Goal: Task Accomplishment & Management: Manage account settings

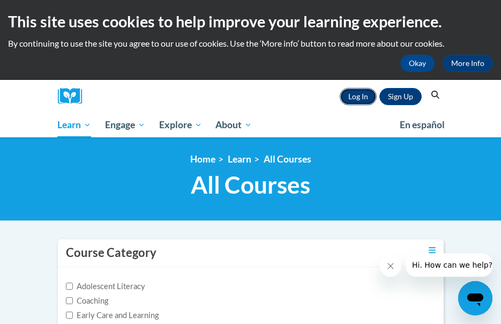
click at [363, 94] on link "Log In" at bounding box center [358, 96] width 37 height 17
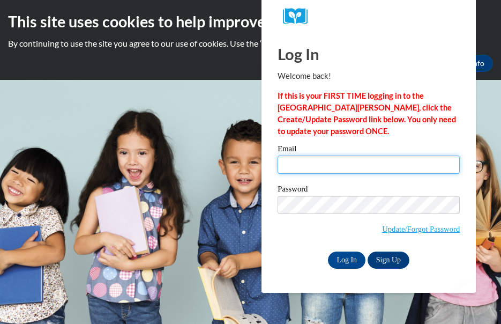
click at [299, 162] on input "Email" at bounding box center [369, 164] width 182 height 18
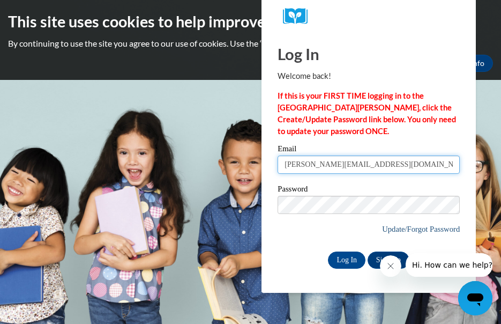
type input "yolanda@gainesvillethrives.org"
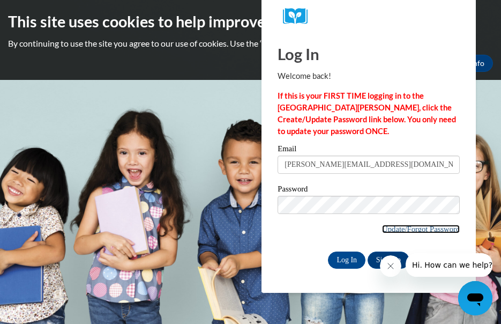
click at [414, 228] on link "Update/Forgot Password" at bounding box center [421, 229] width 78 height 9
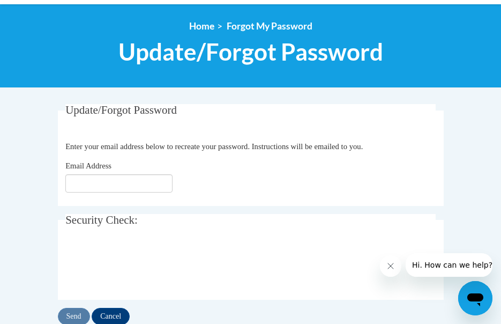
scroll to position [113, 0]
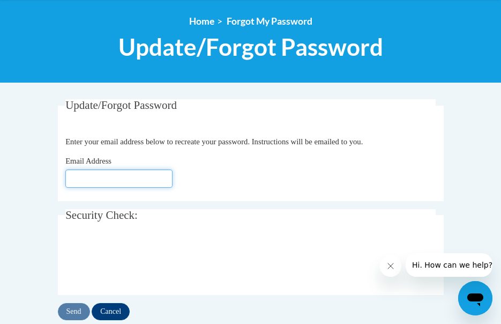
click at [151, 179] on input "Email Address" at bounding box center [118, 178] width 107 height 18
type input "yolanda@gainesvillethrives.org"
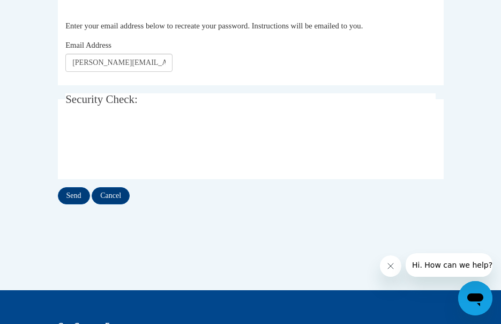
scroll to position [230, 0]
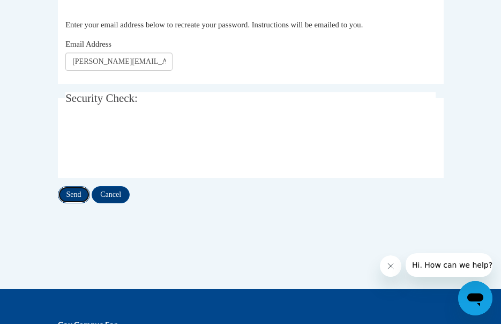
click at [73, 194] on input "Send" at bounding box center [74, 194] width 32 height 17
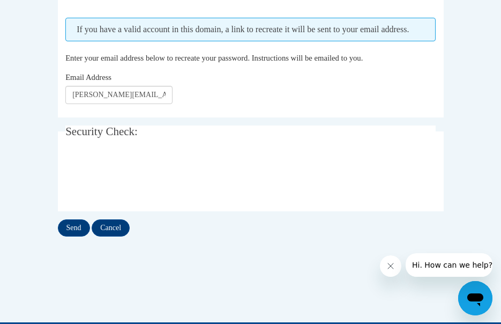
scroll to position [232, 0]
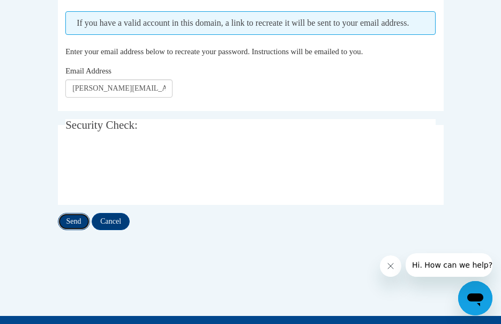
click at [72, 230] on input "Send" at bounding box center [74, 221] width 32 height 17
